Goal: Task Accomplishment & Management: Use online tool/utility

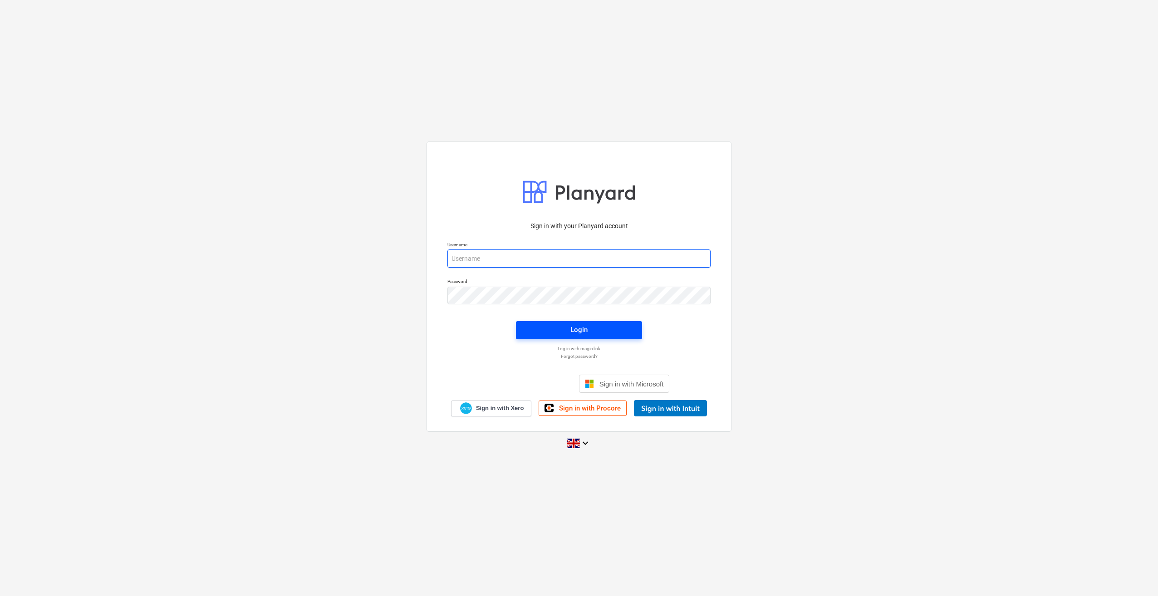
type input "[PERSON_NAME][EMAIL_ADDRESS][PERSON_NAME][DOMAIN_NAME]"
click at [587, 330] on div "Login" at bounding box center [579, 330] width 17 height 12
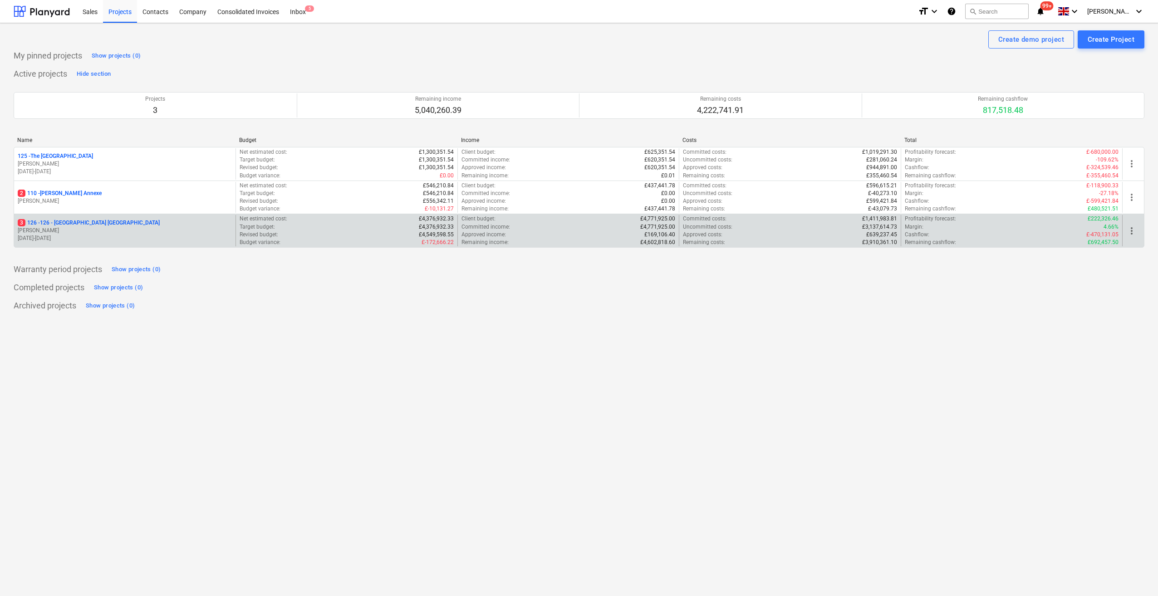
click at [99, 224] on p "3 126 - 126 - [GEOGRAPHIC_DATA] [GEOGRAPHIC_DATA]" at bounding box center [89, 223] width 142 height 8
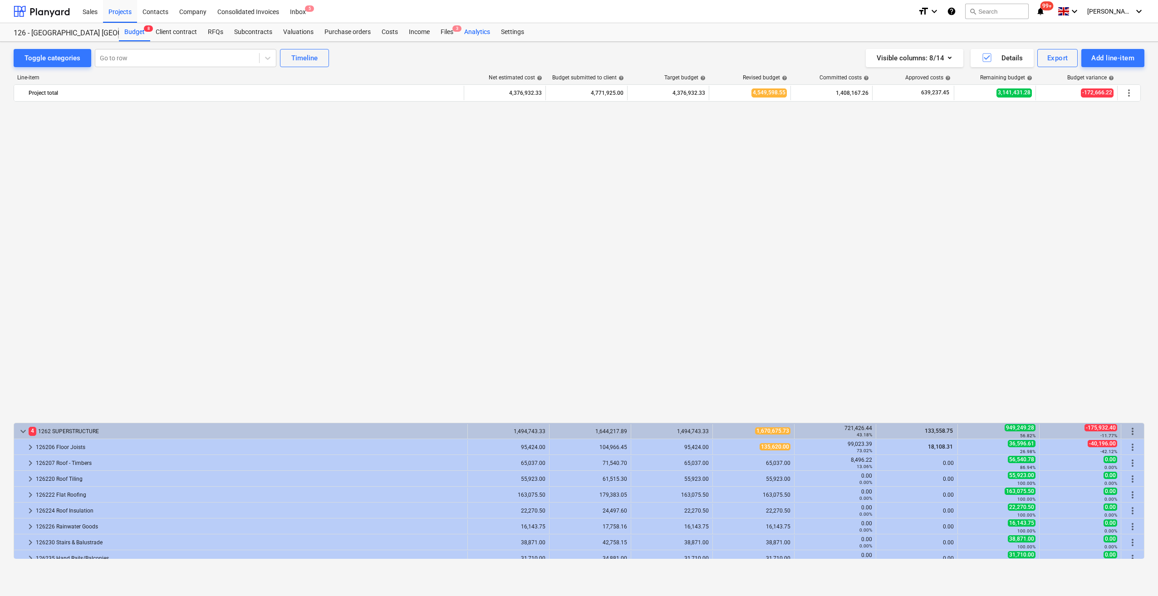
scroll to position [635, 0]
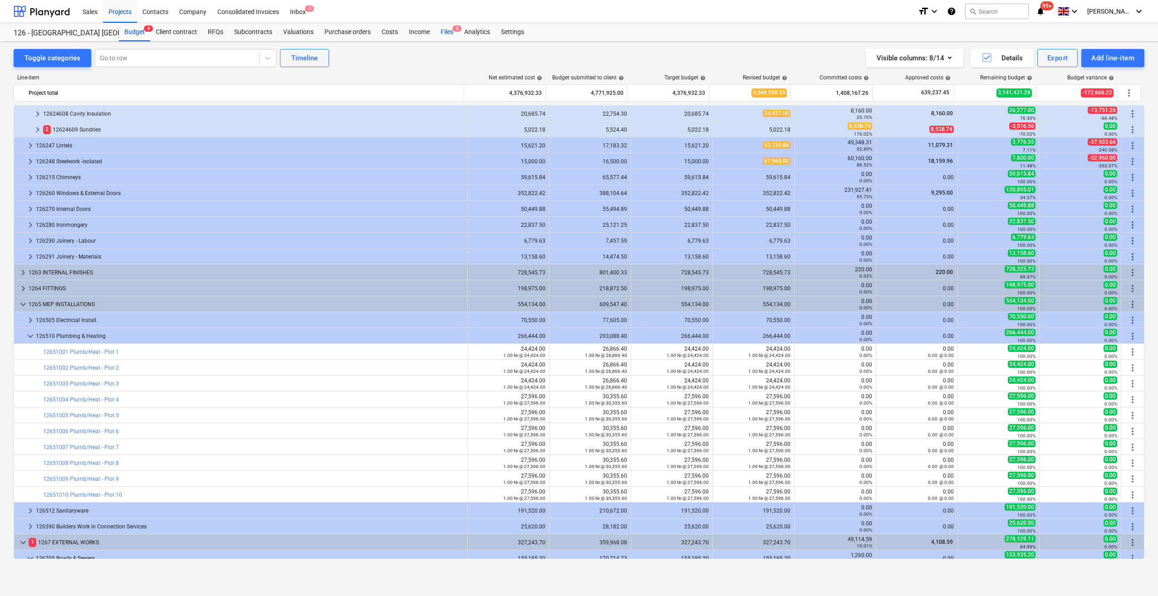
click at [450, 33] on div "Files 3" at bounding box center [447, 32] width 24 height 18
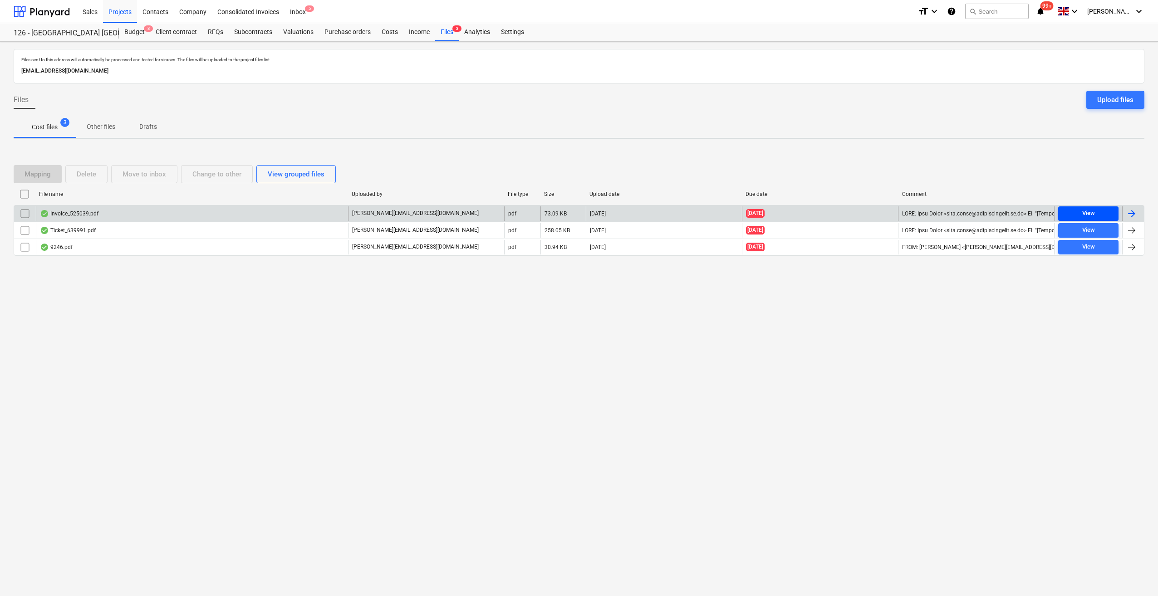
click at [1083, 213] on div "View" at bounding box center [1089, 213] width 13 height 10
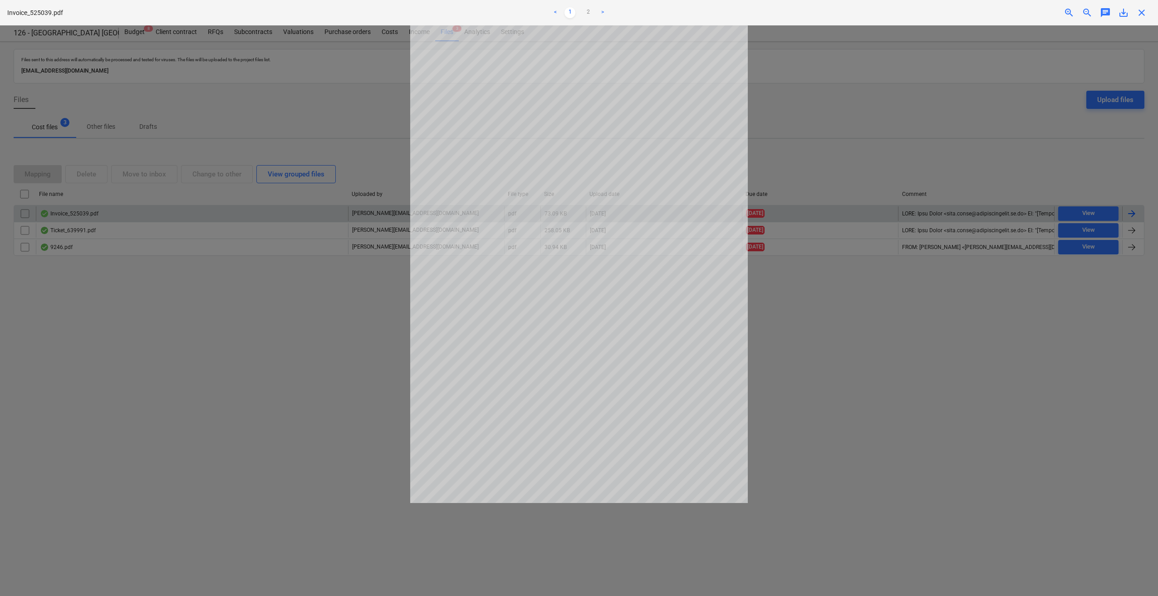
click at [1142, 17] on span "close" at bounding box center [1142, 12] width 11 height 11
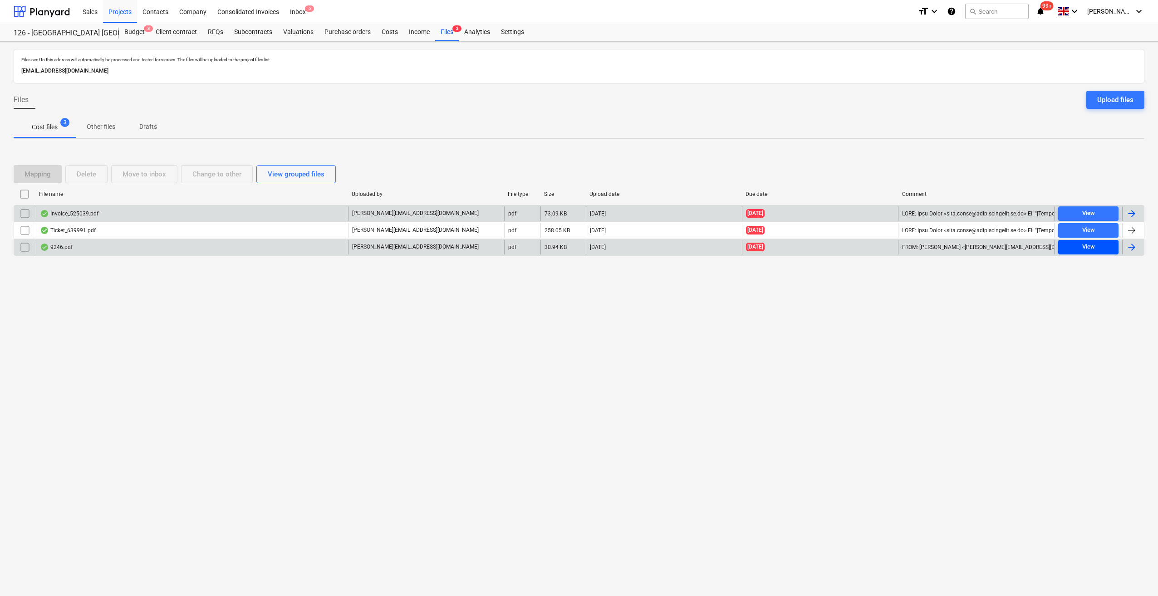
click at [1091, 246] on div "View" at bounding box center [1089, 247] width 13 height 10
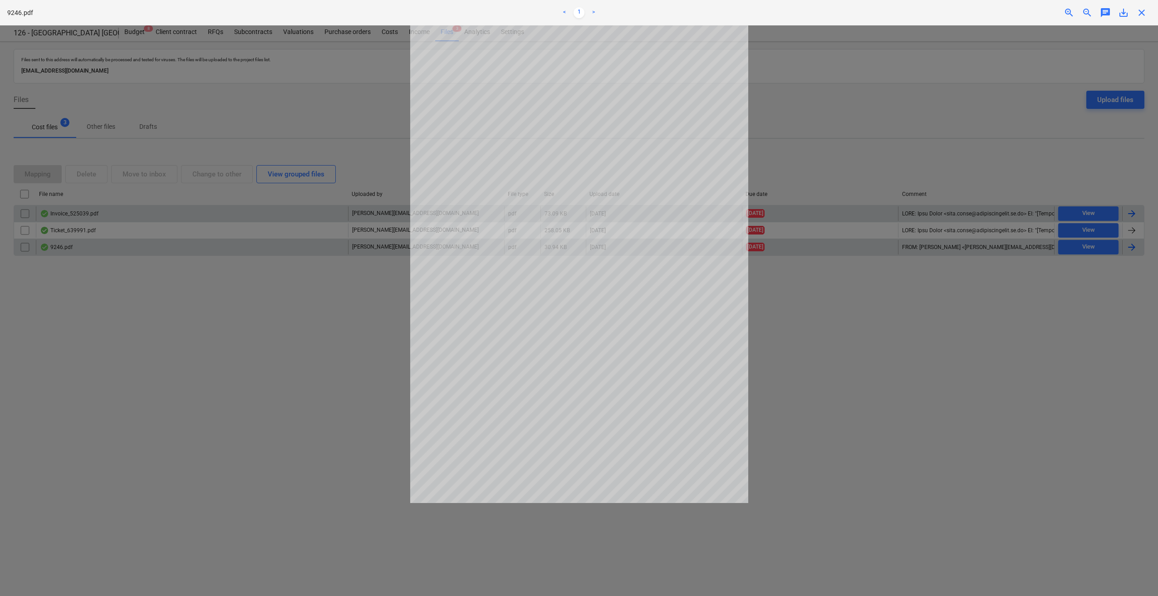
click at [1142, 15] on span "close" at bounding box center [1142, 12] width 11 height 11
